Goal: Transaction & Acquisition: Purchase product/service

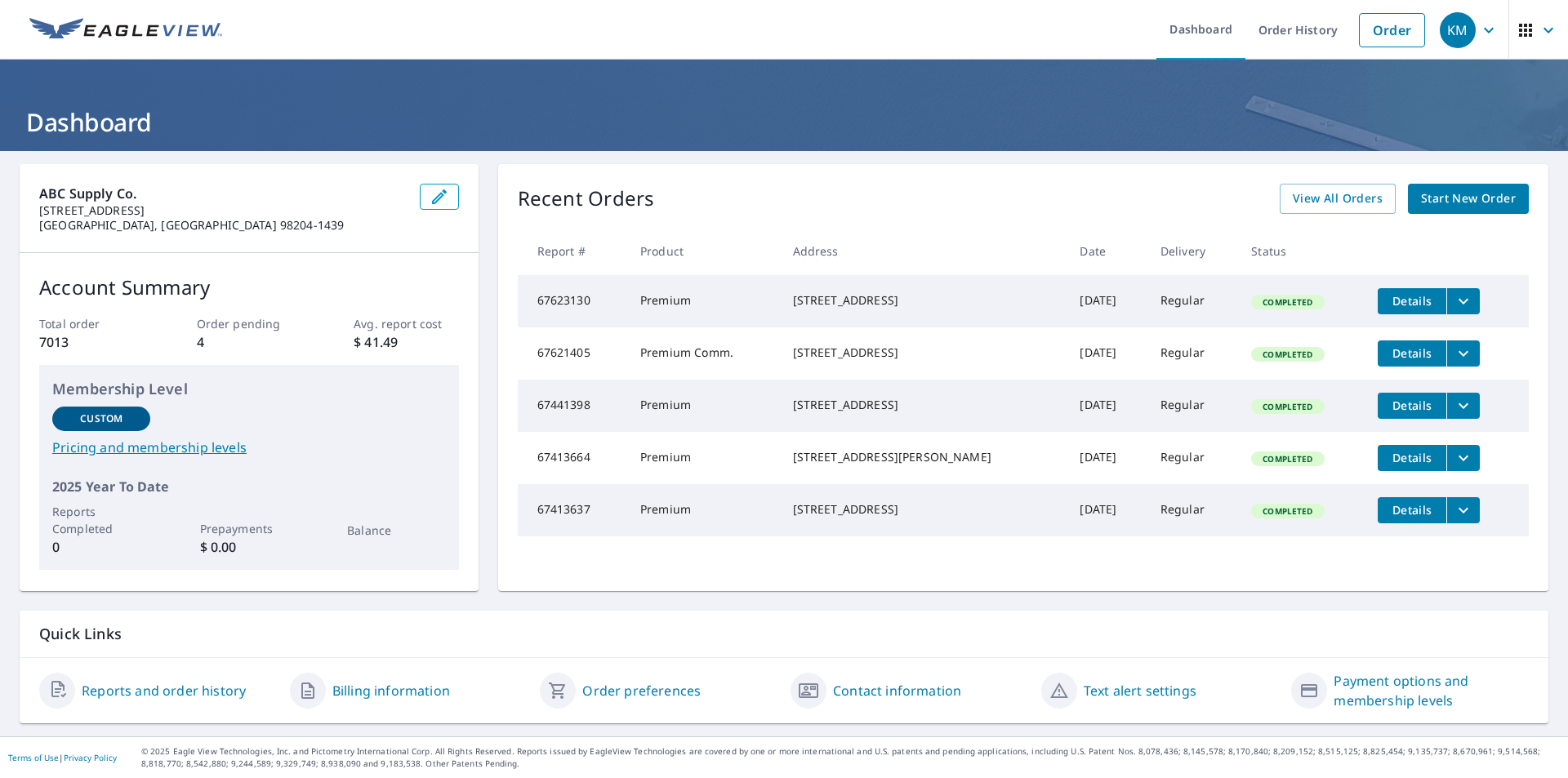
click at [1464, 201] on span "Start New Order" at bounding box center [1468, 199] width 95 height 21
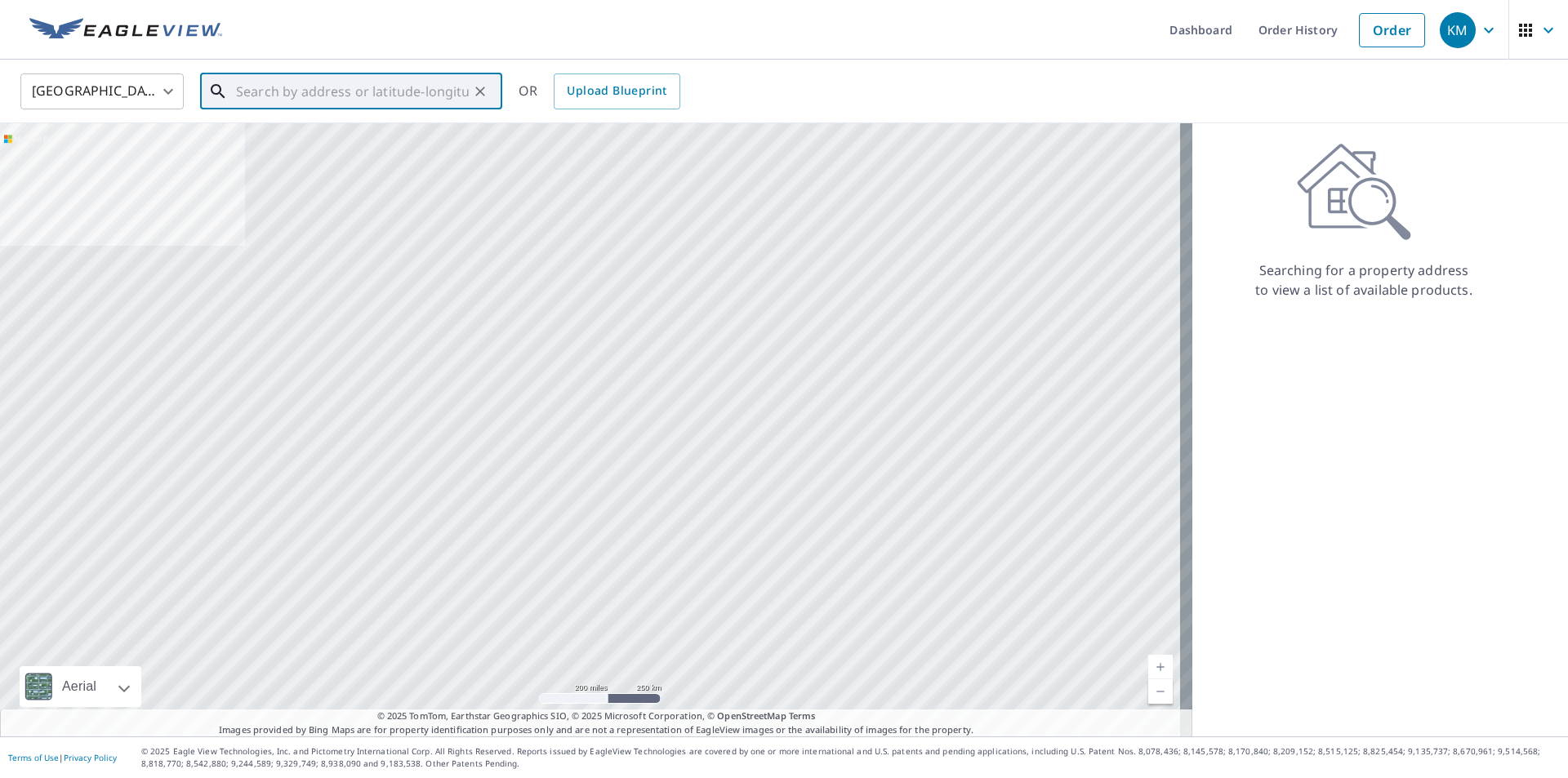
click at [299, 90] on input "text" at bounding box center [352, 91] width 233 height 46
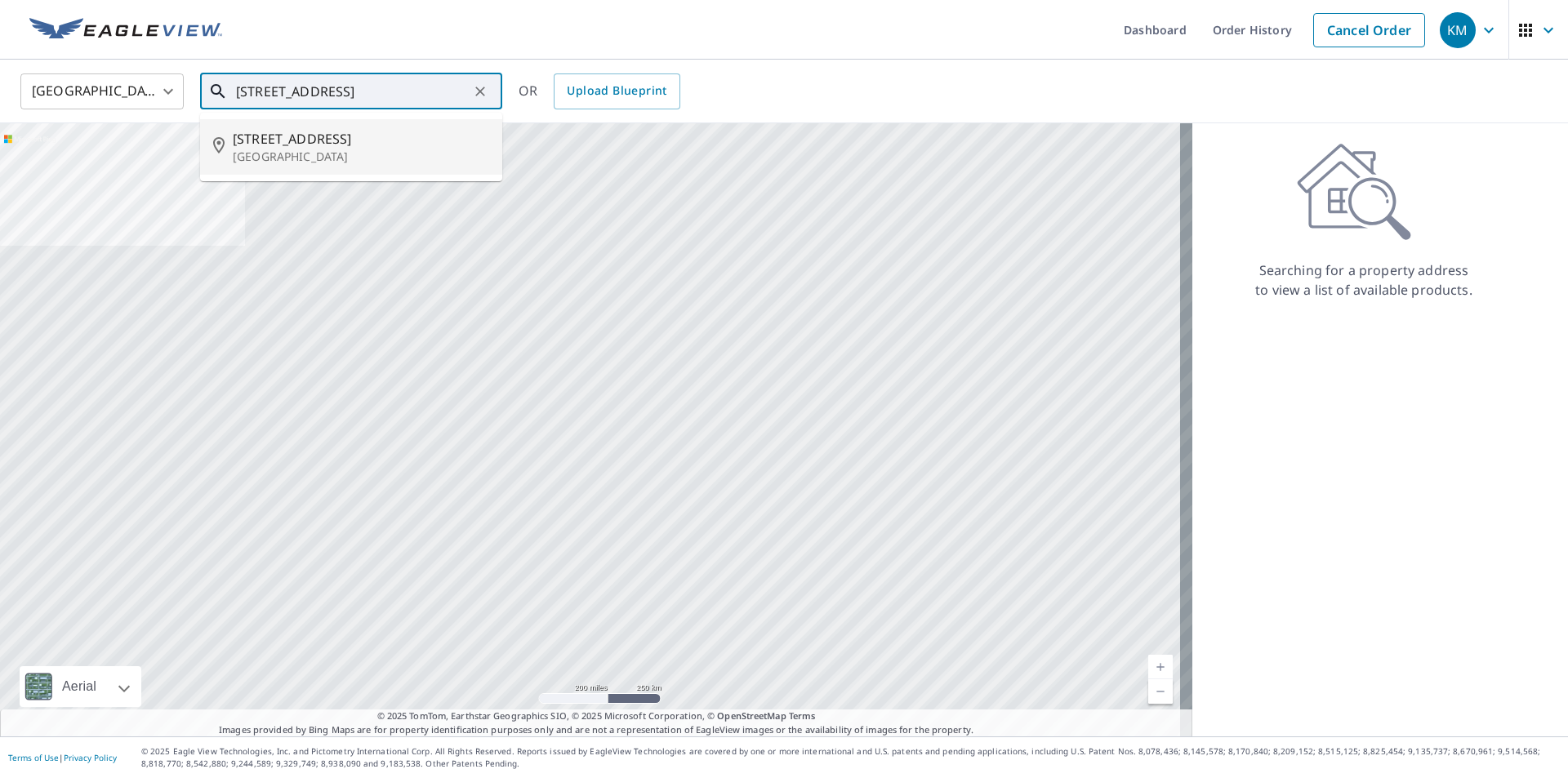
click at [281, 144] on span "[STREET_ADDRESS]" at bounding box center [361, 139] width 256 height 20
type input "[STREET_ADDRESS]"
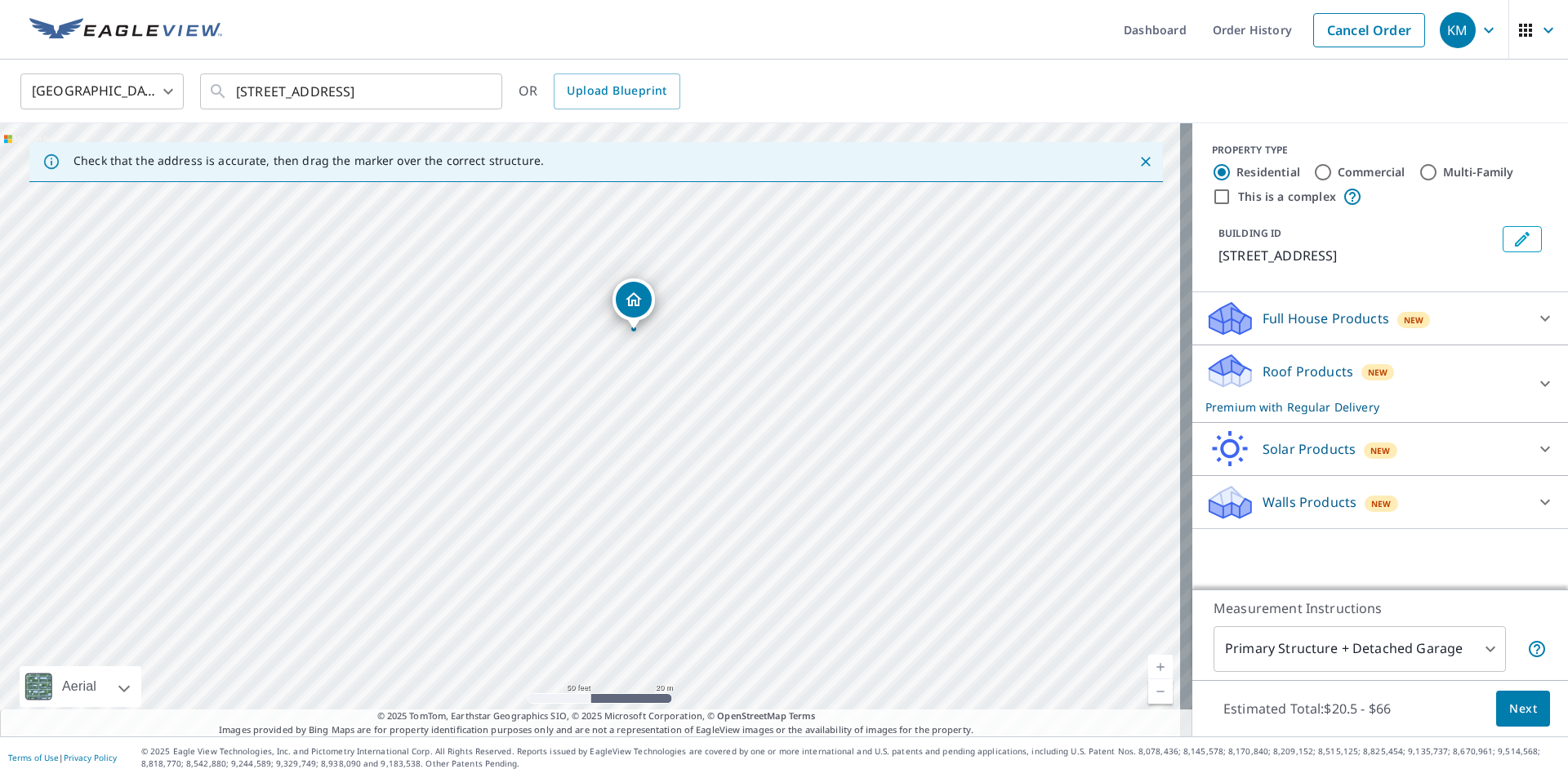
drag, startPoint x: 483, startPoint y: 532, endPoint x: 510, endPoint y: 428, distance: 107.4
click at [510, 428] on div "[STREET_ADDRESS]" at bounding box center [596, 430] width 1192 height 613
drag, startPoint x: 592, startPoint y: 412, endPoint x: 554, endPoint y: 542, distance: 135.4
click at [554, 542] on div "[STREET_ADDRESS]" at bounding box center [596, 430] width 1192 height 613
click at [1511, 711] on span "Next" at bounding box center [1523, 709] width 28 height 21
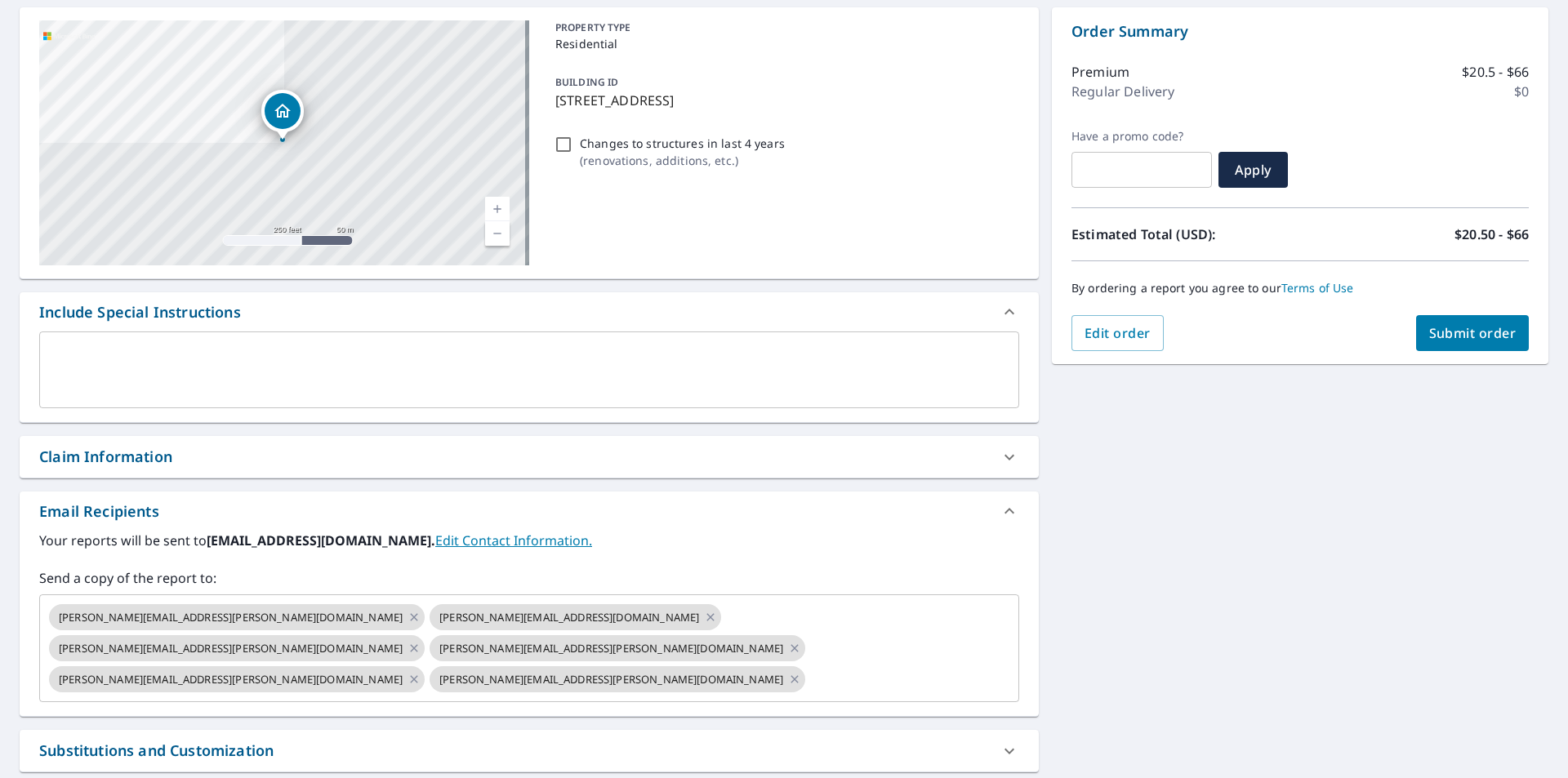
scroll to position [163, 0]
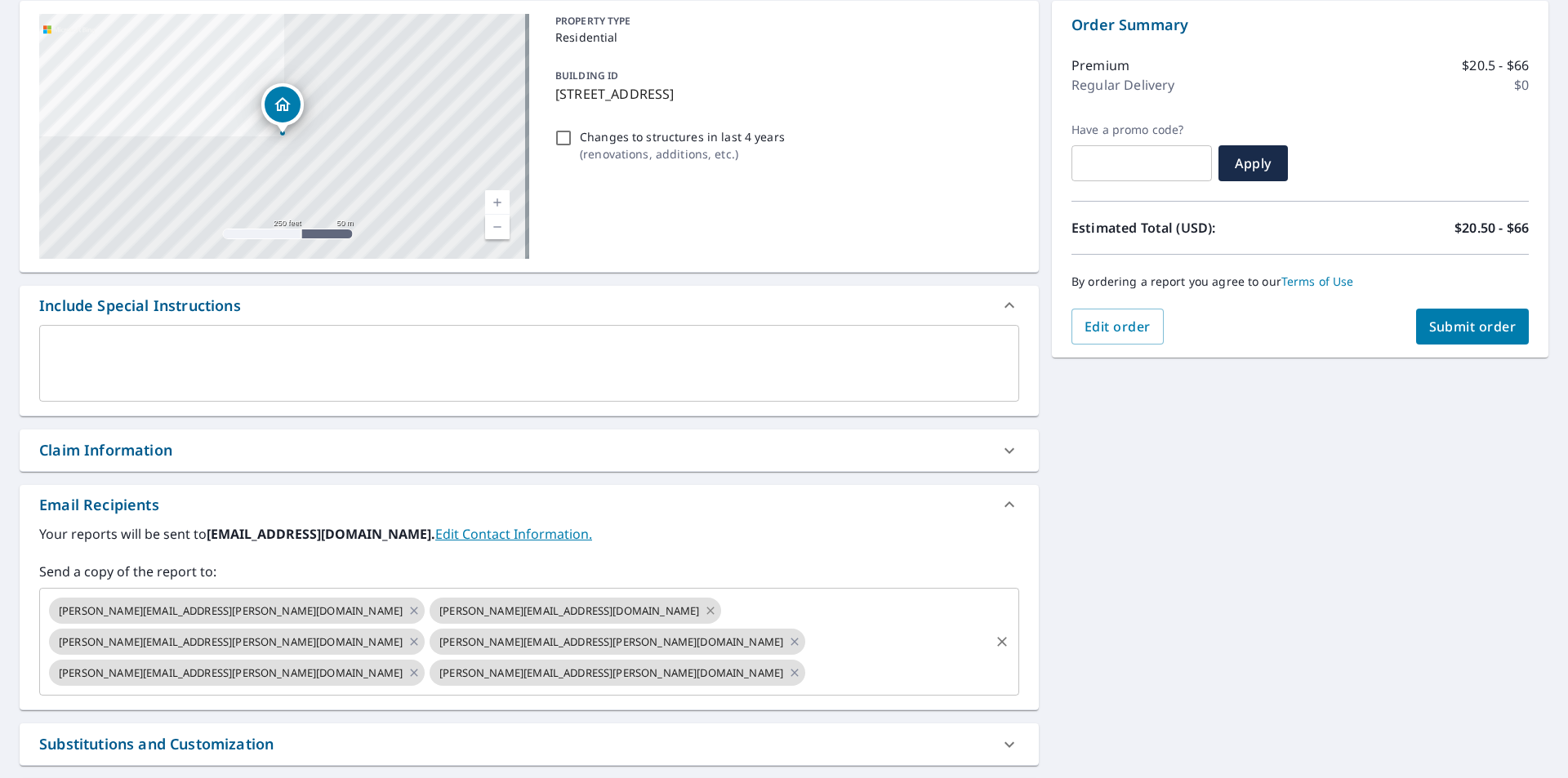
click at [703, 612] on icon at bounding box center [710, 610] width 13 height 18
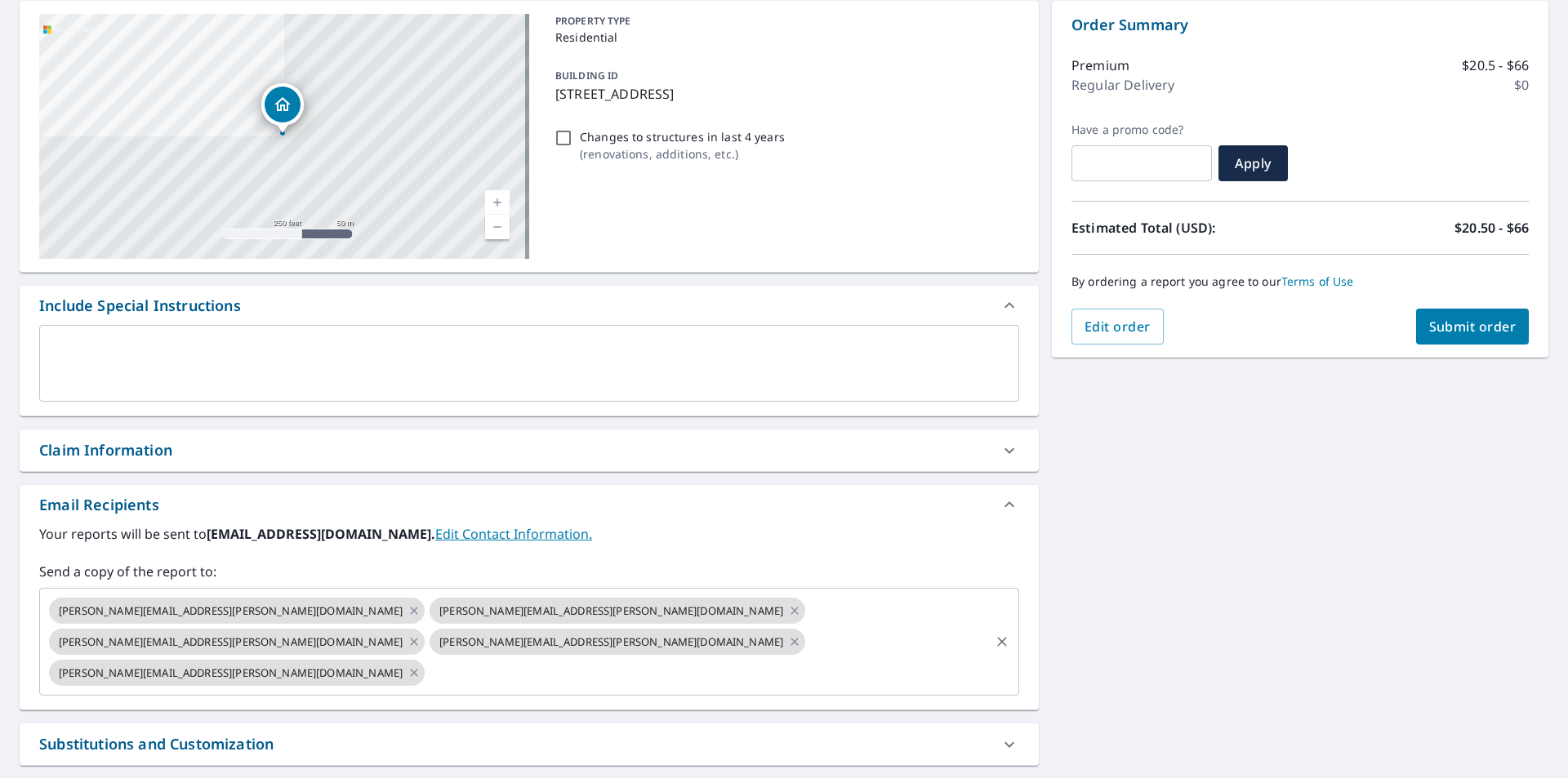
click at [421, 633] on icon at bounding box center [414, 642] width 13 height 18
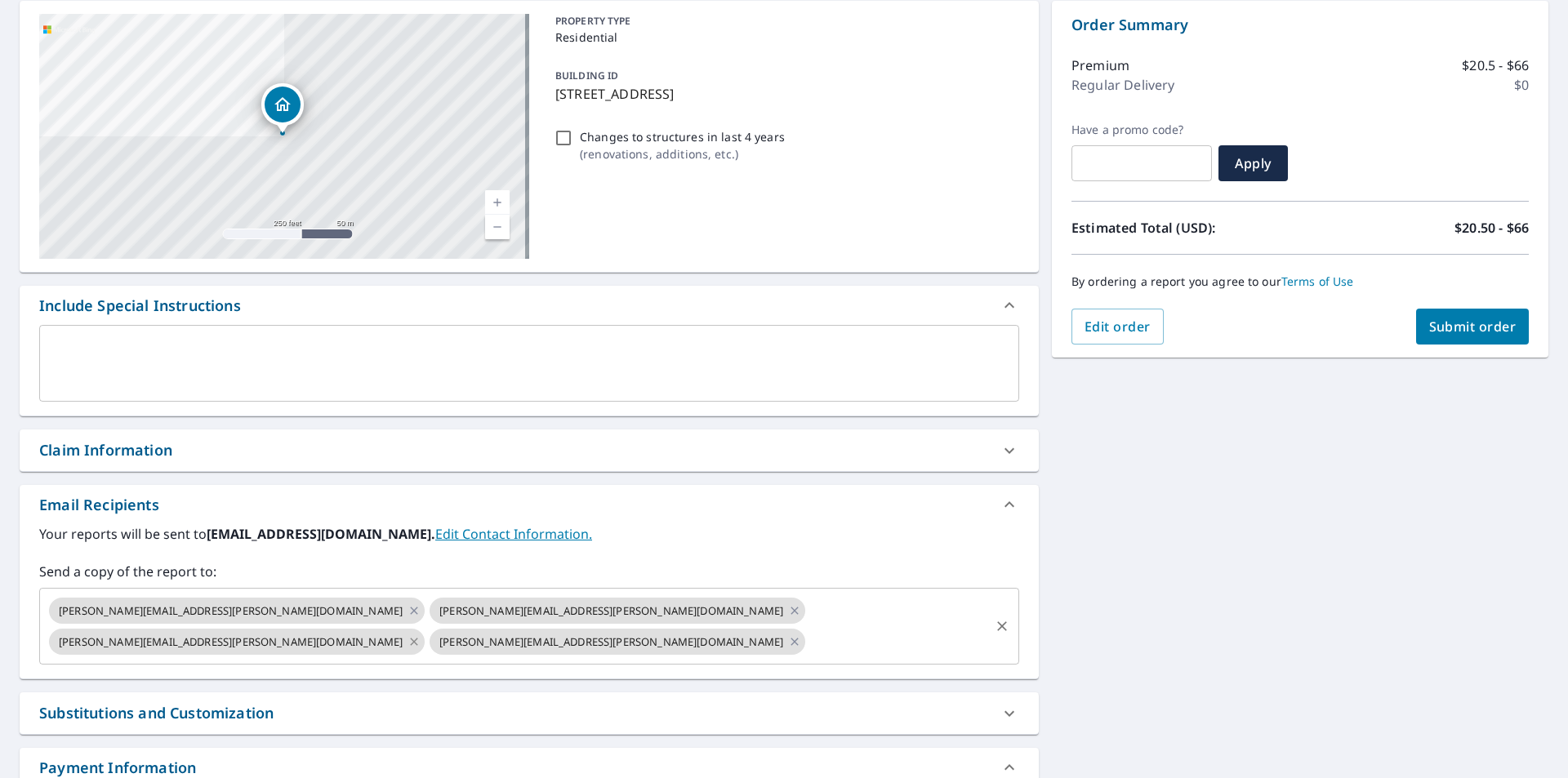
click at [417, 638] on icon at bounding box center [413, 641] width 7 height 7
click at [696, 626] on input "text" at bounding box center [708, 642] width 560 height 31
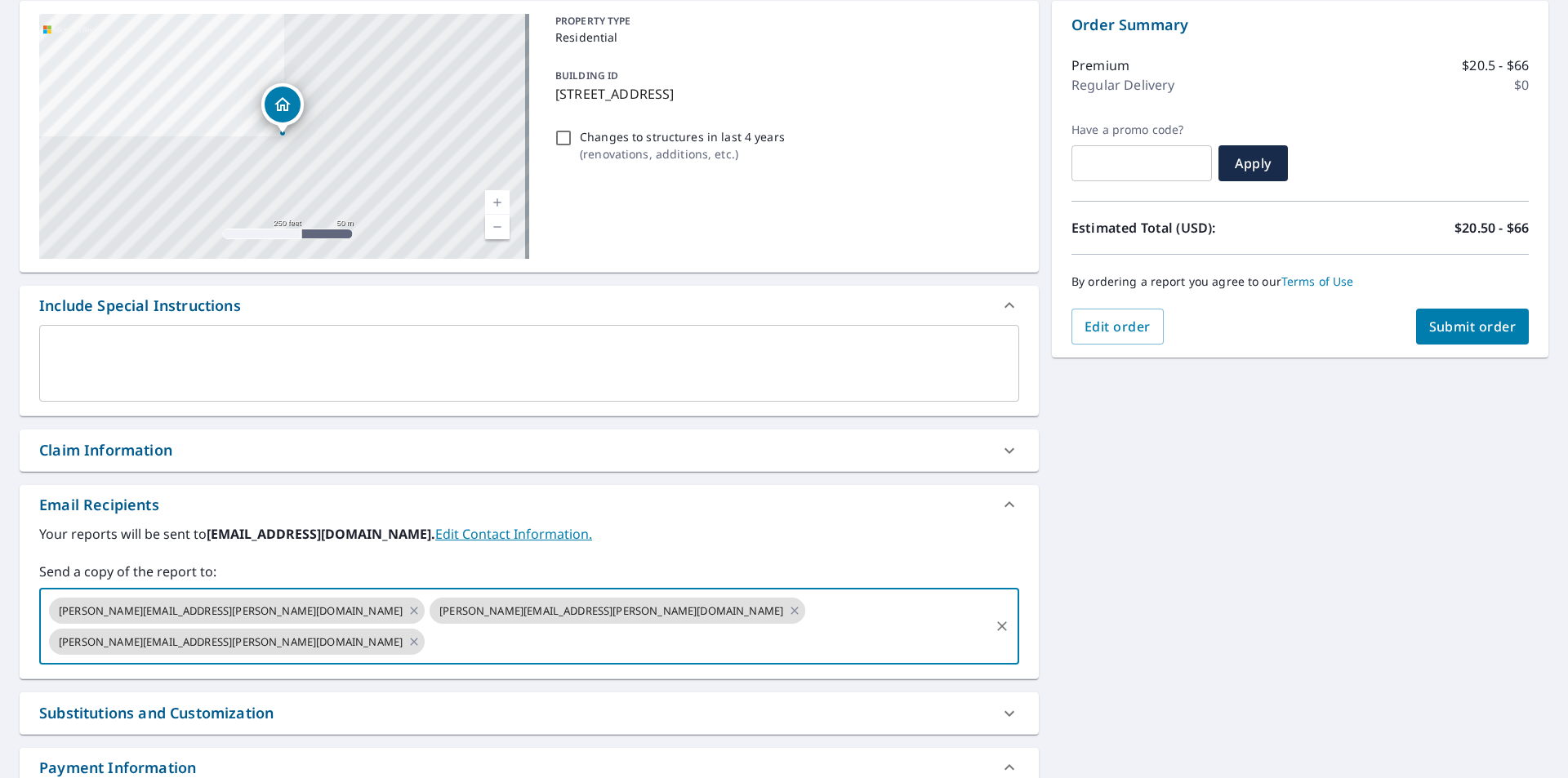
click at [706, 626] on input "text" at bounding box center [708, 642] width 560 height 31
paste input "[EMAIL_ADDRESS][DOMAIN_NAME]"
type input "[EMAIL_ADDRESS][DOMAIN_NAME]"
click at [1451, 332] on span "Submit order" at bounding box center [1473, 327] width 87 height 18
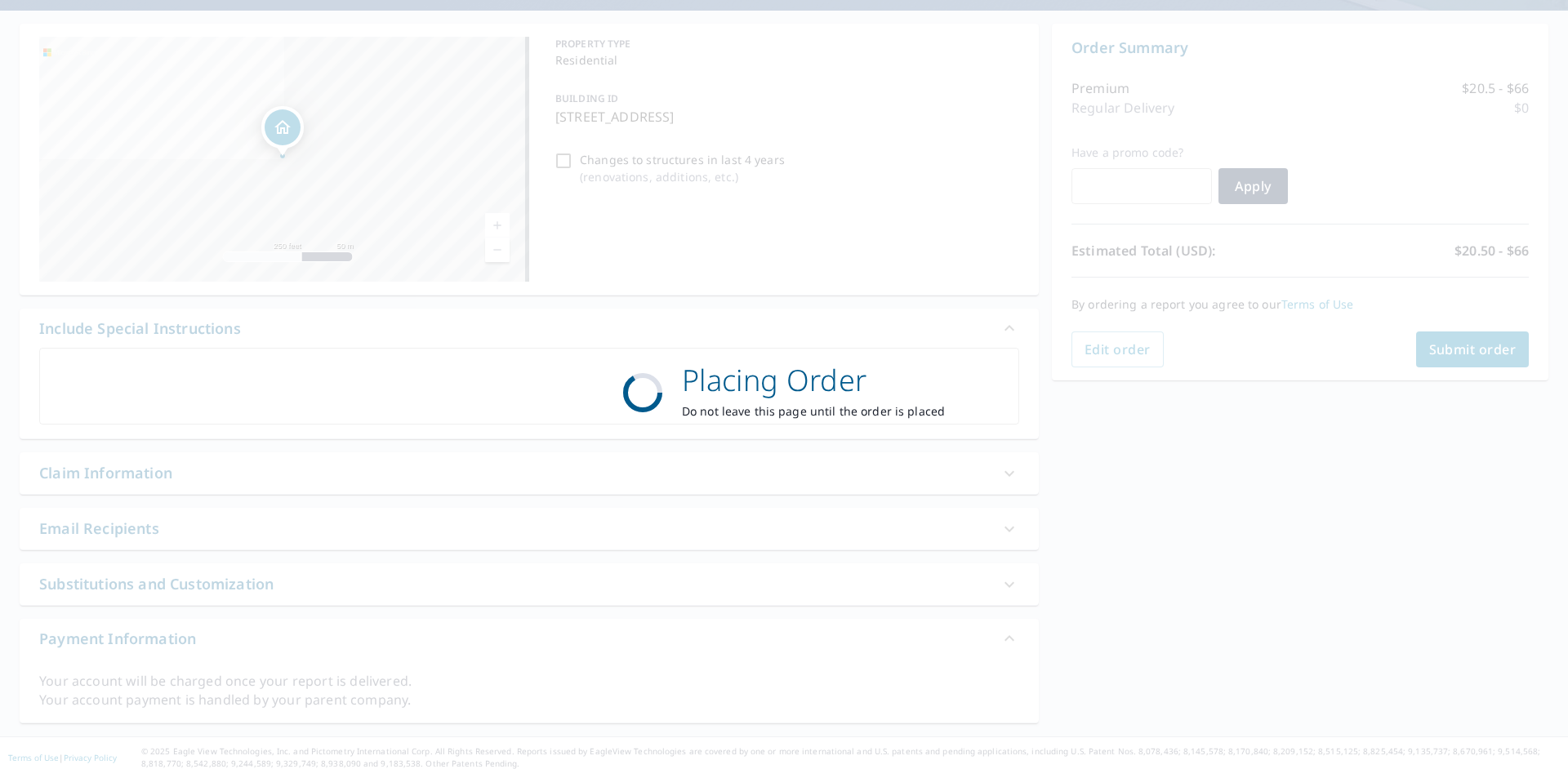
scroll to position [140, 0]
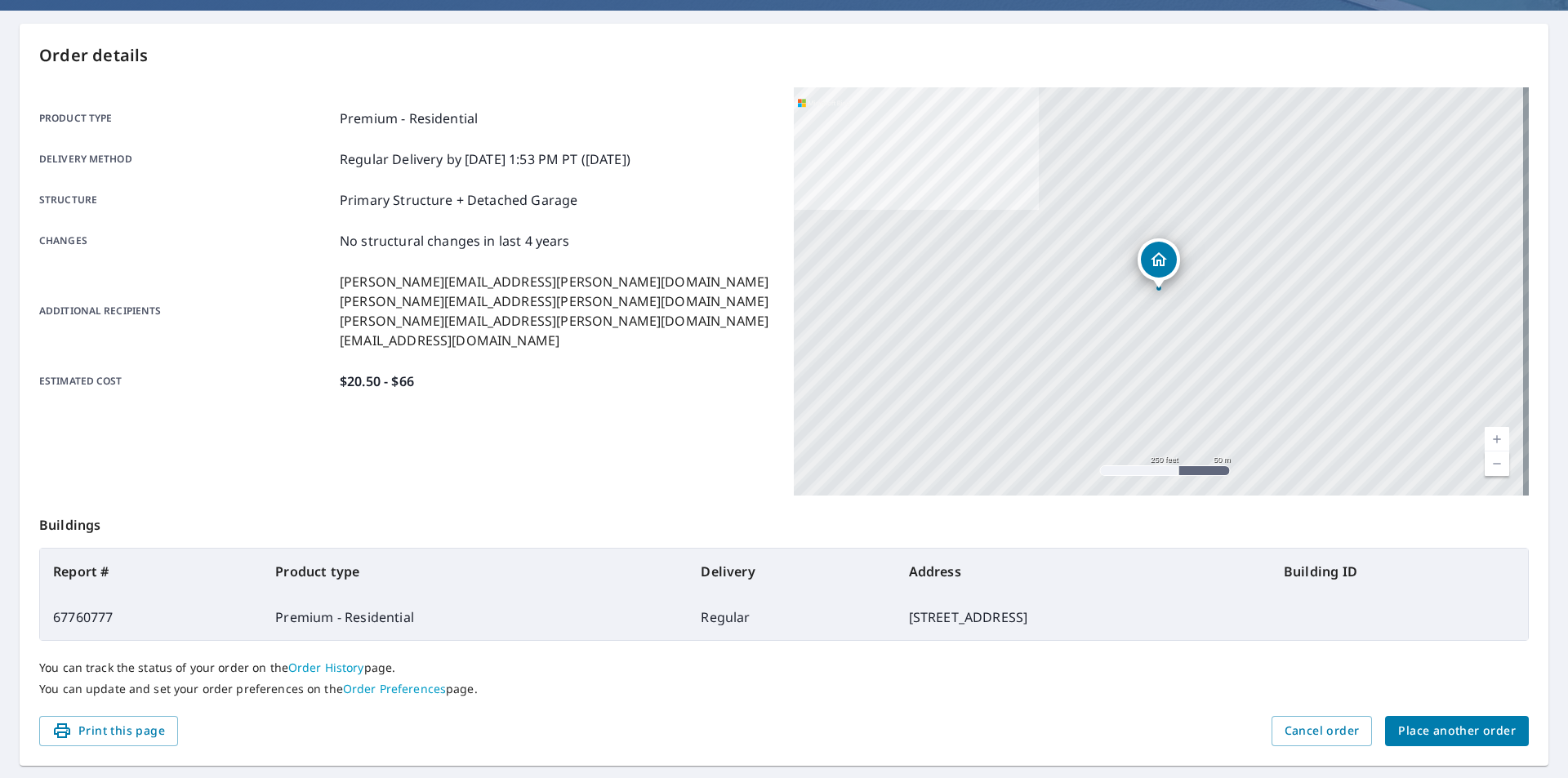
click at [1481, 733] on span "Place another order" at bounding box center [1456, 730] width 118 height 21
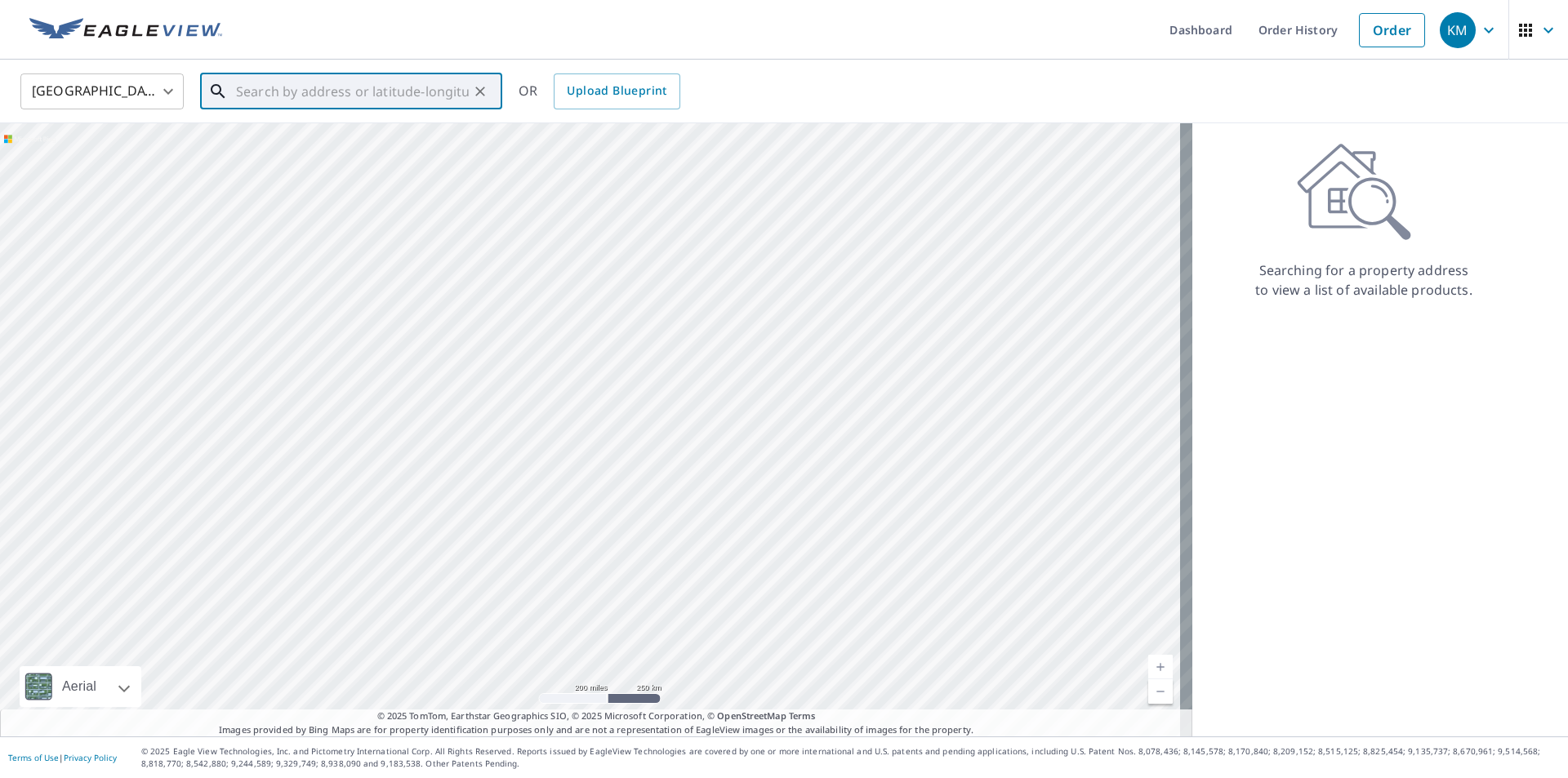
click at [296, 92] on input "text" at bounding box center [352, 91] width 233 height 46
click at [318, 145] on span "[STREET_ADDRESS]" at bounding box center [361, 139] width 256 height 20
type input "[STREET_ADDRESS]"
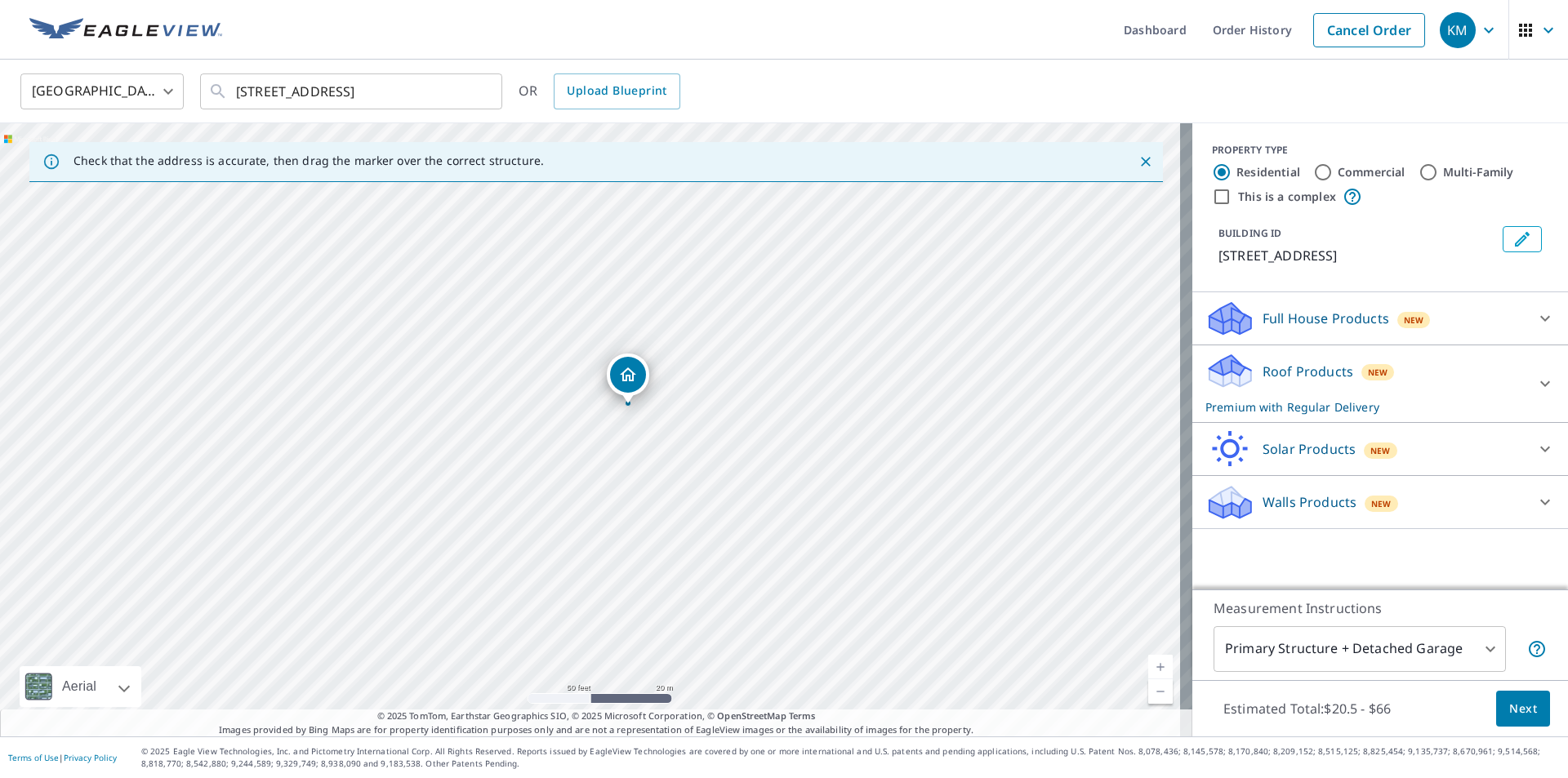
click at [1509, 702] on span "Next" at bounding box center [1523, 709] width 28 height 21
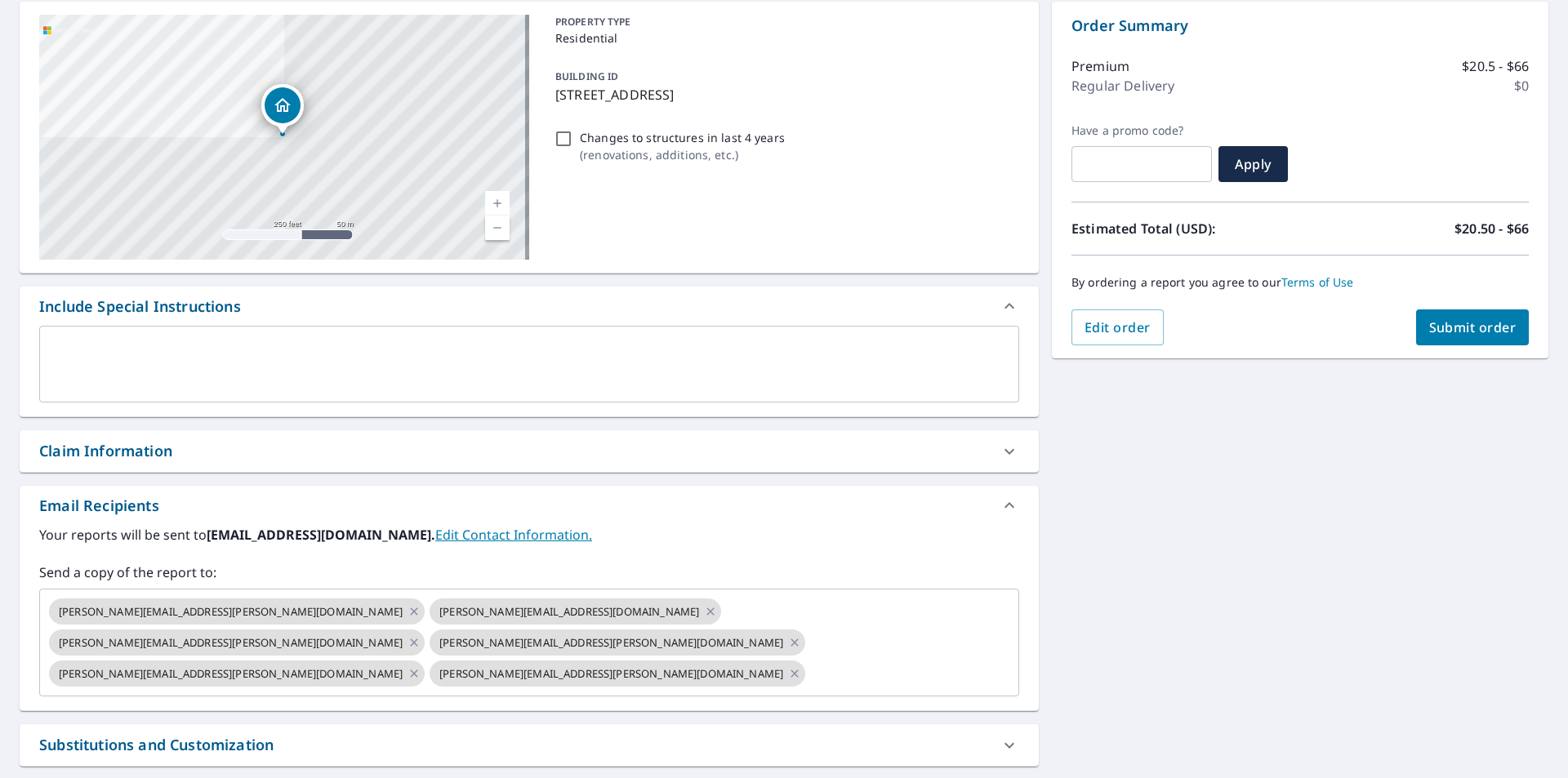
scroll to position [163, 0]
click at [703, 613] on icon at bounding box center [710, 610] width 13 height 18
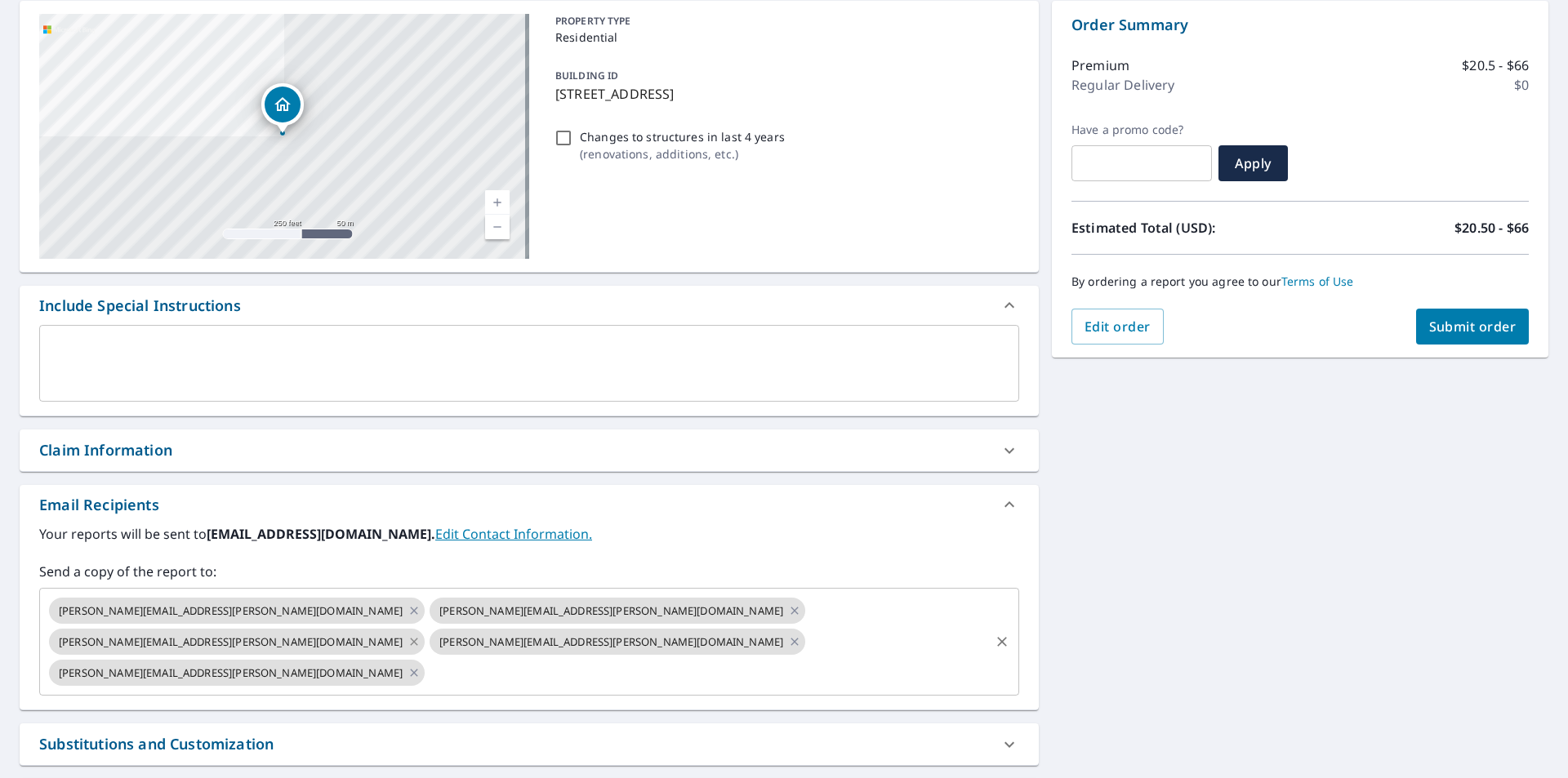
click at [417, 638] on icon at bounding box center [413, 641] width 7 height 7
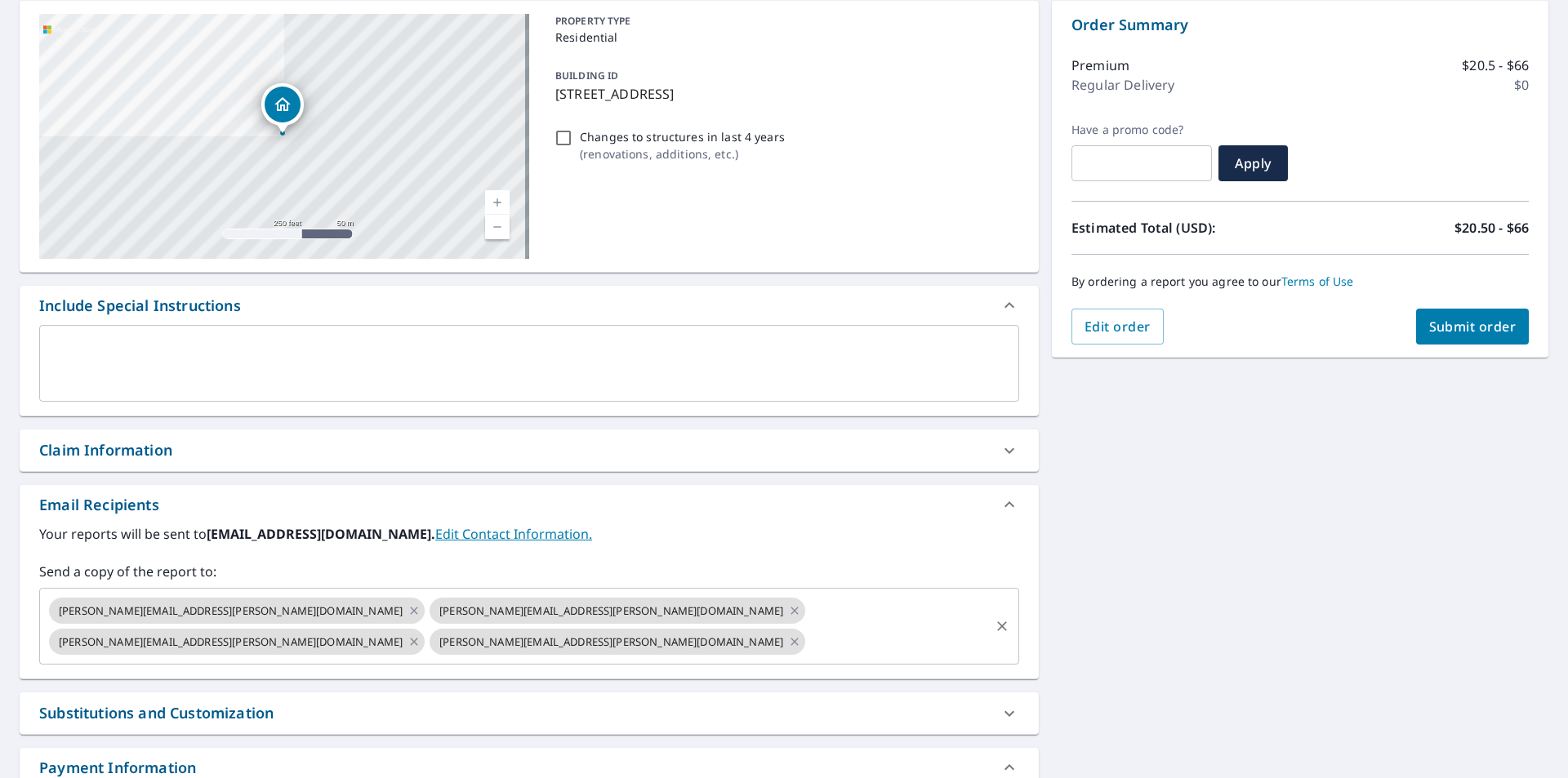
click at [417, 638] on icon at bounding box center [413, 641] width 7 height 7
click at [689, 626] on input "text" at bounding box center [708, 642] width 560 height 31
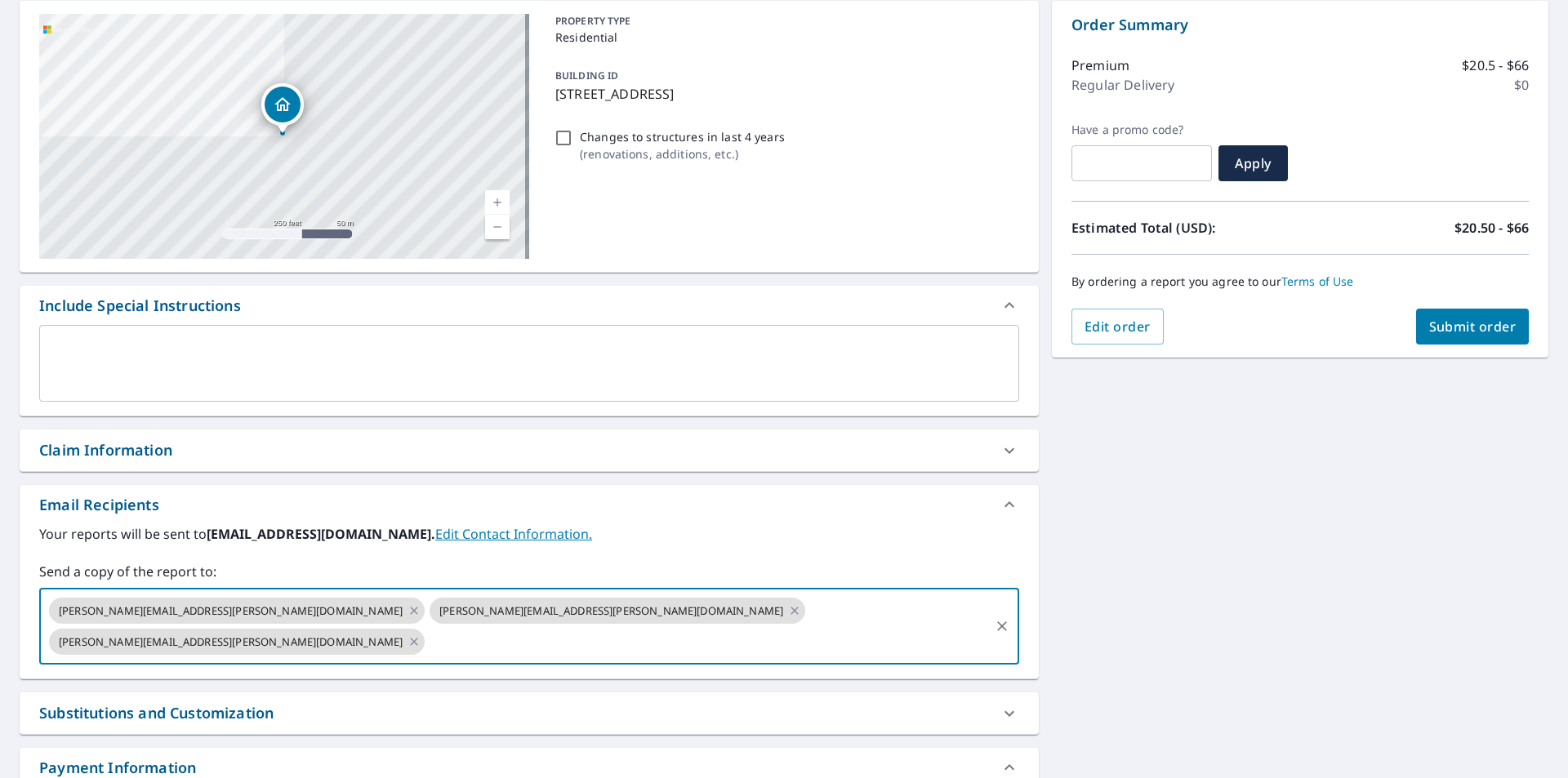
paste input "[EMAIL_ADDRESS][DOMAIN_NAME]"
type input "[EMAIL_ADDRESS][DOMAIN_NAME]"
click at [1497, 305] on div "By ordering a report you agree to our Terms of Use" at bounding box center [1300, 282] width 457 height 54
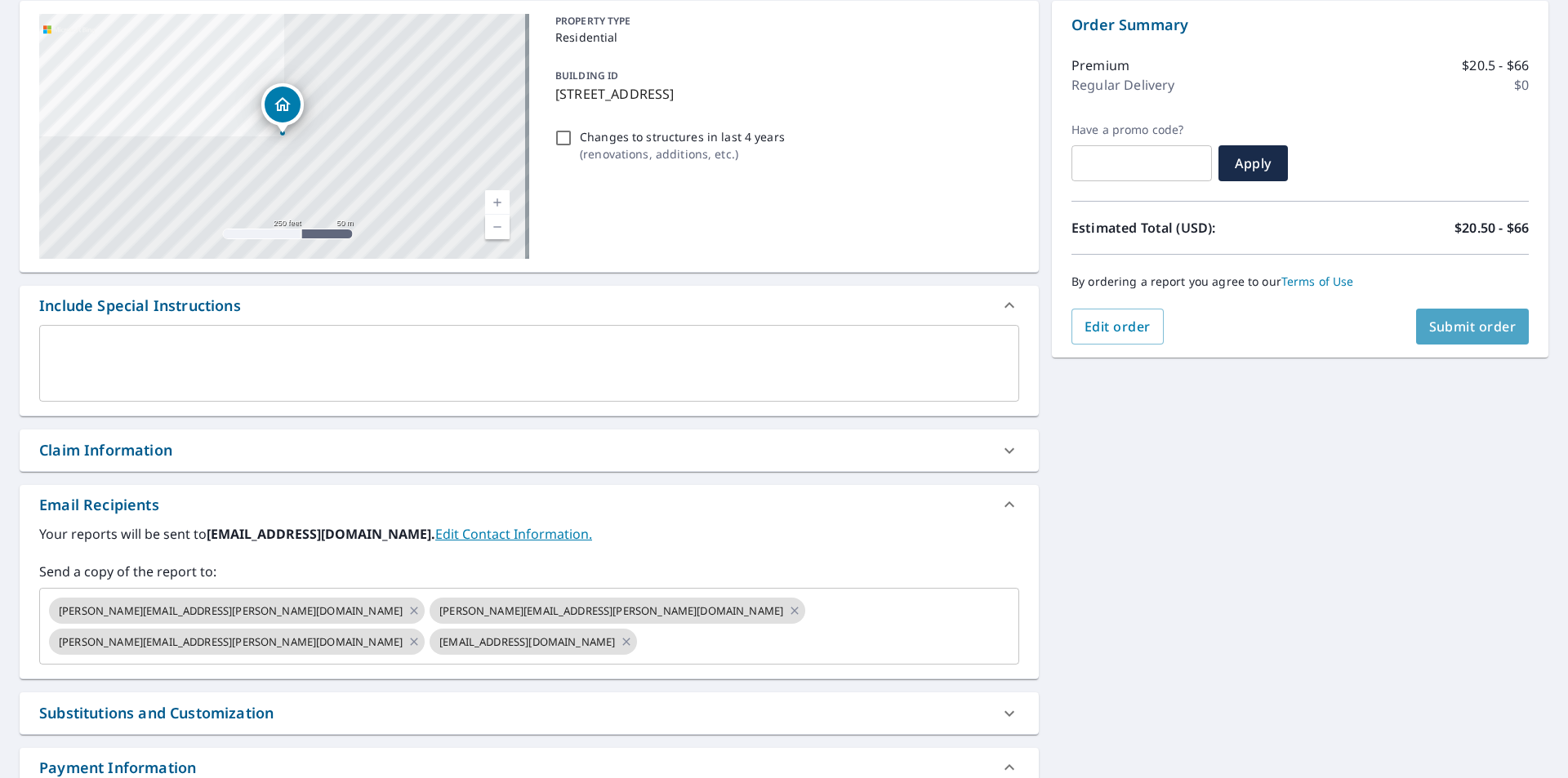
click at [1485, 324] on span "Submit order" at bounding box center [1473, 327] width 87 height 18
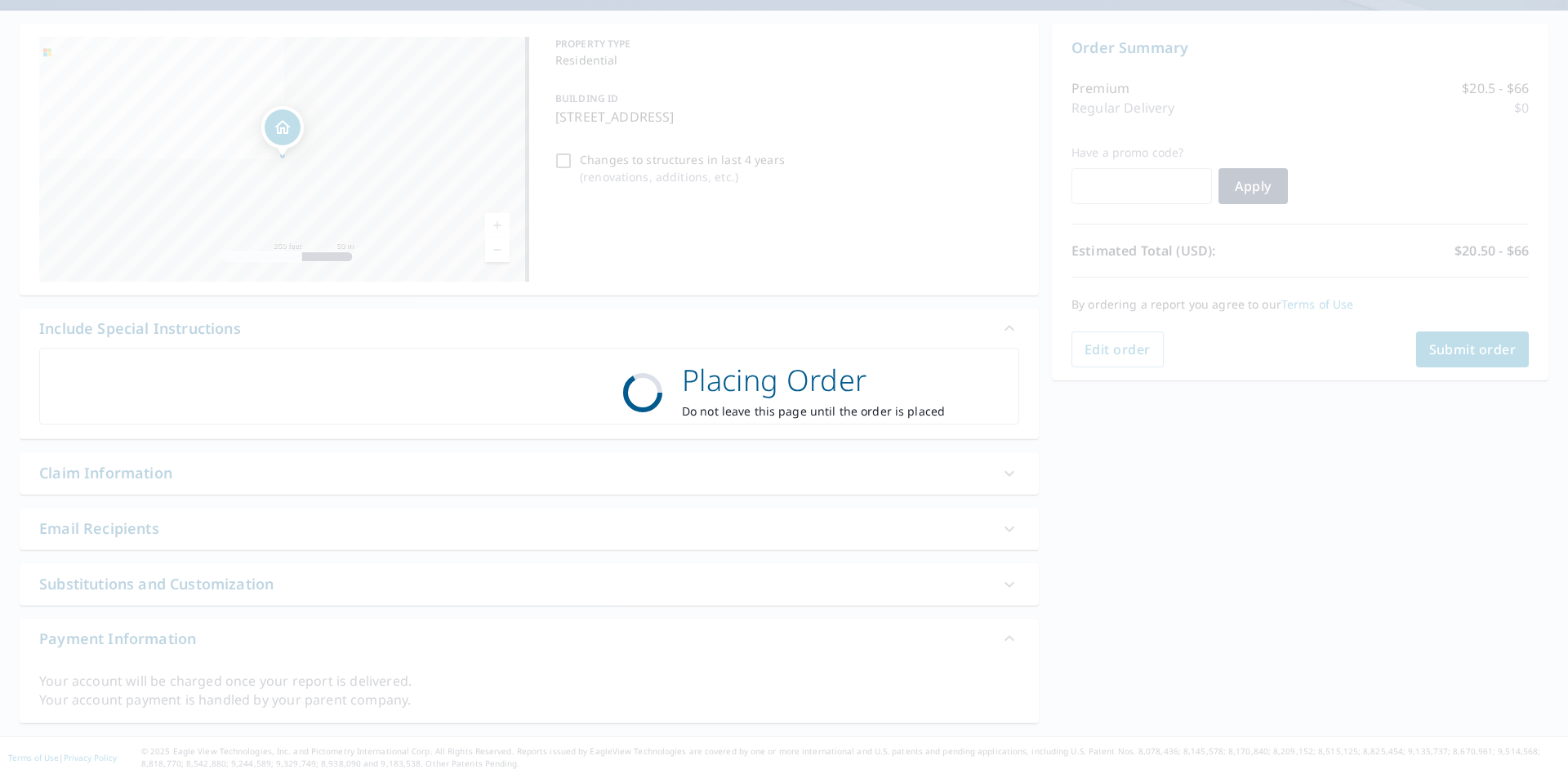
scroll to position [140, 0]
